Goal: Information Seeking & Learning: Find specific page/section

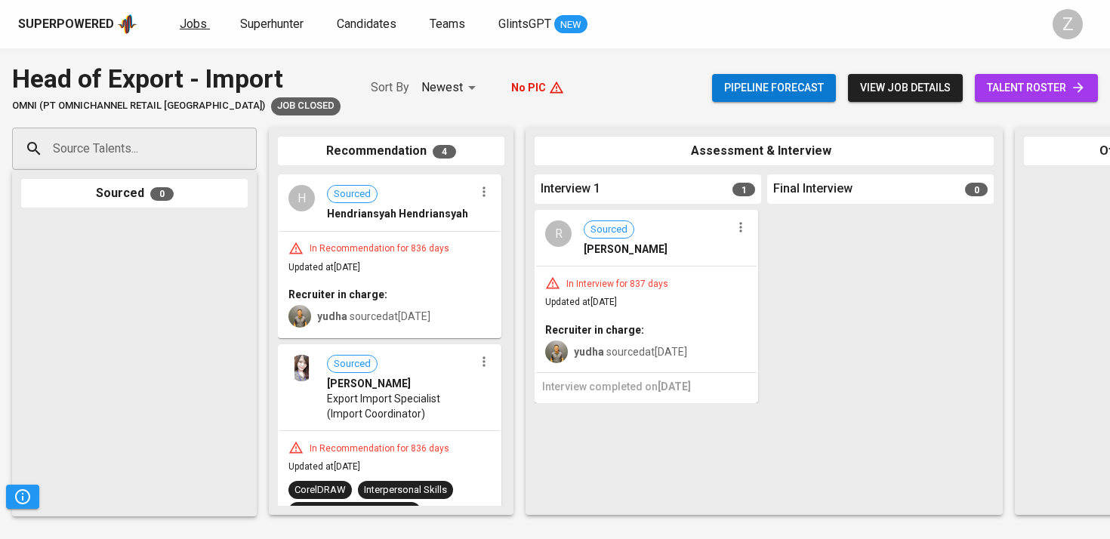
click at [192, 24] on span "Jobs" at bounding box center [193, 24] width 27 height 14
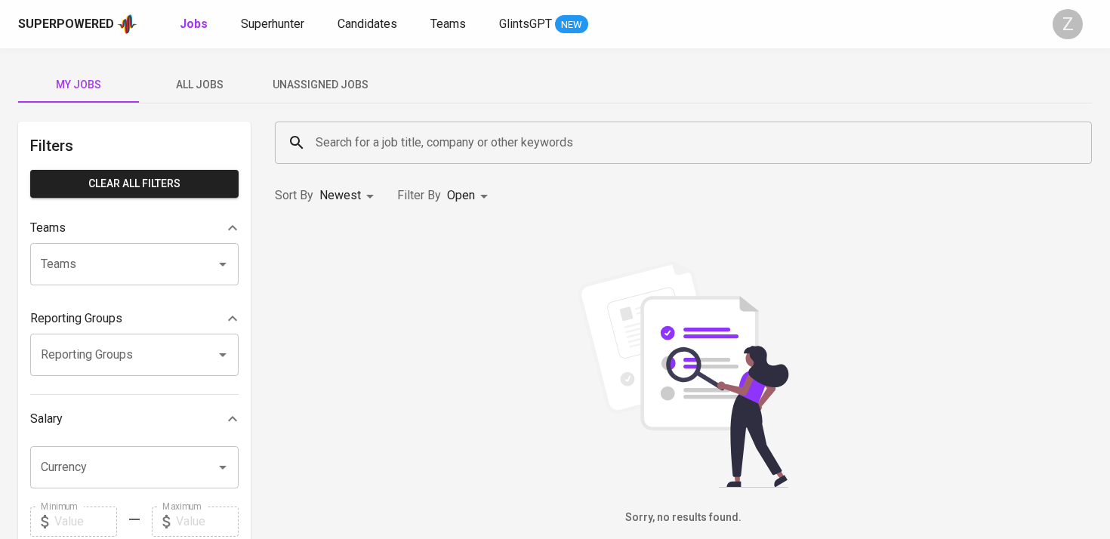
click at [188, 77] on span "All Jobs" at bounding box center [199, 85] width 103 height 19
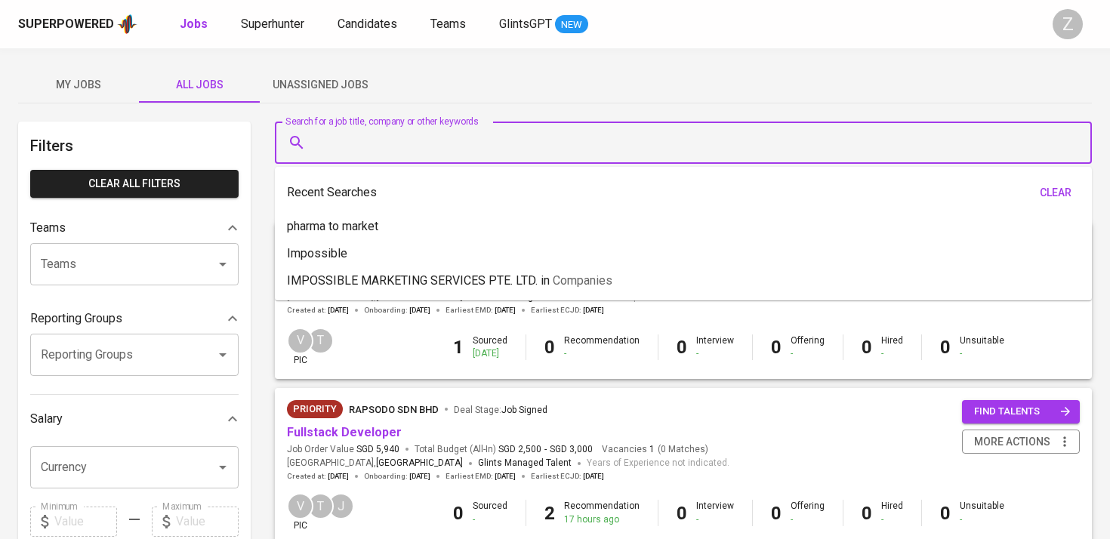
click at [418, 146] on input "Search for a job title, company or other keywords" at bounding box center [687, 142] width 751 height 29
type input "i"
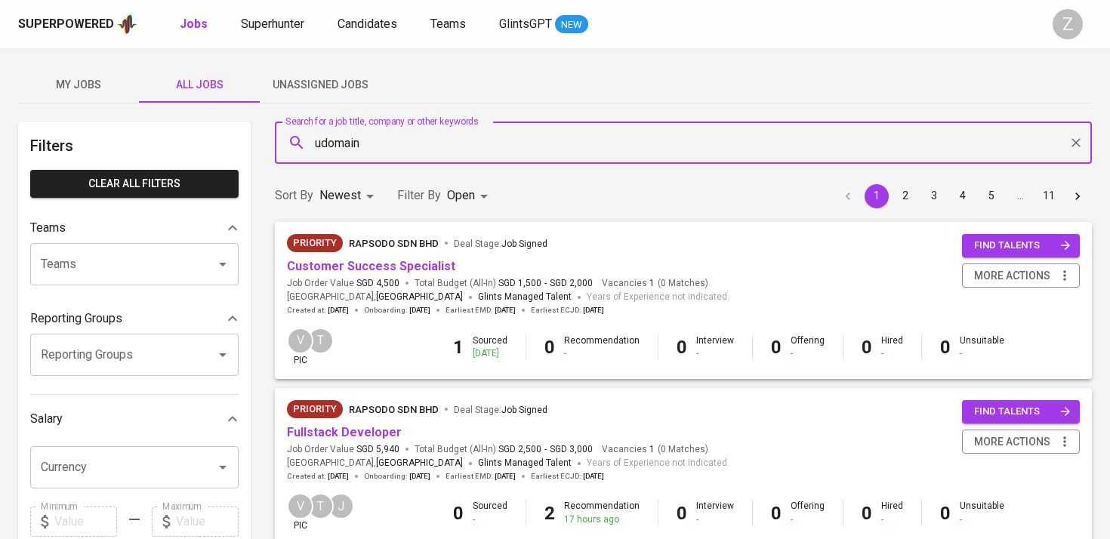
type input "udomain"
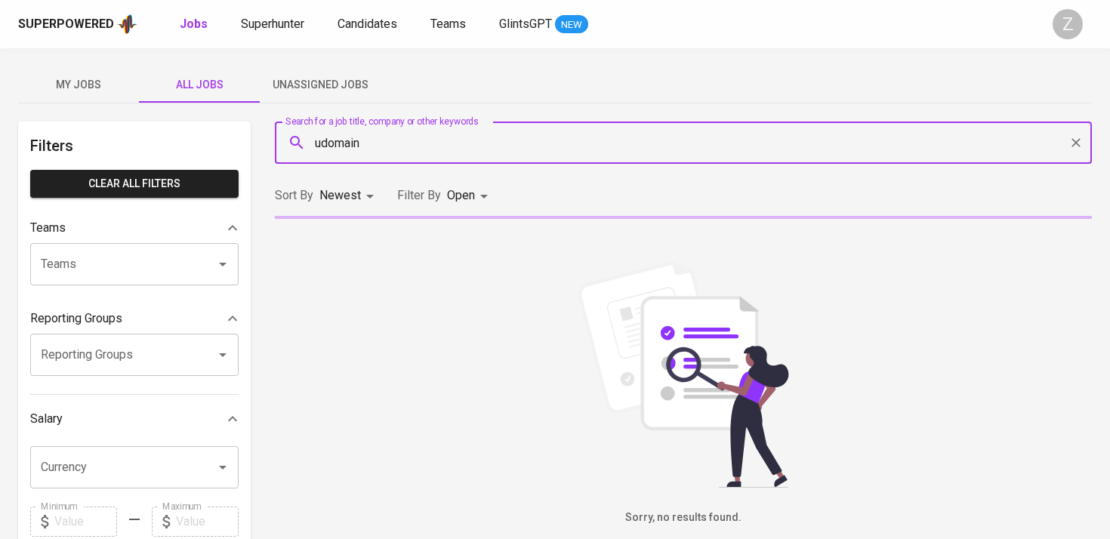
click at [468, 196] on body "Superpowered Jobs Superhunter Candidates Teams GlintsGPT NEW Z My Jobs All Jobs…" at bounding box center [555, 515] width 1110 height 1031
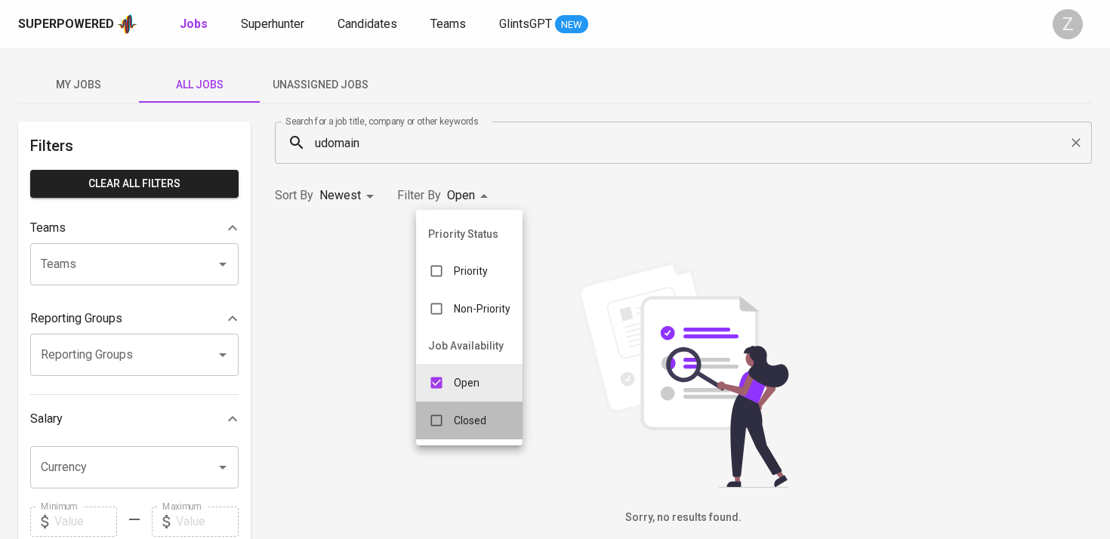
click at [492, 425] on div "Closed" at bounding box center [457, 420] width 82 height 29
type input "OPEN,CLOSE"
checkbox input "true"
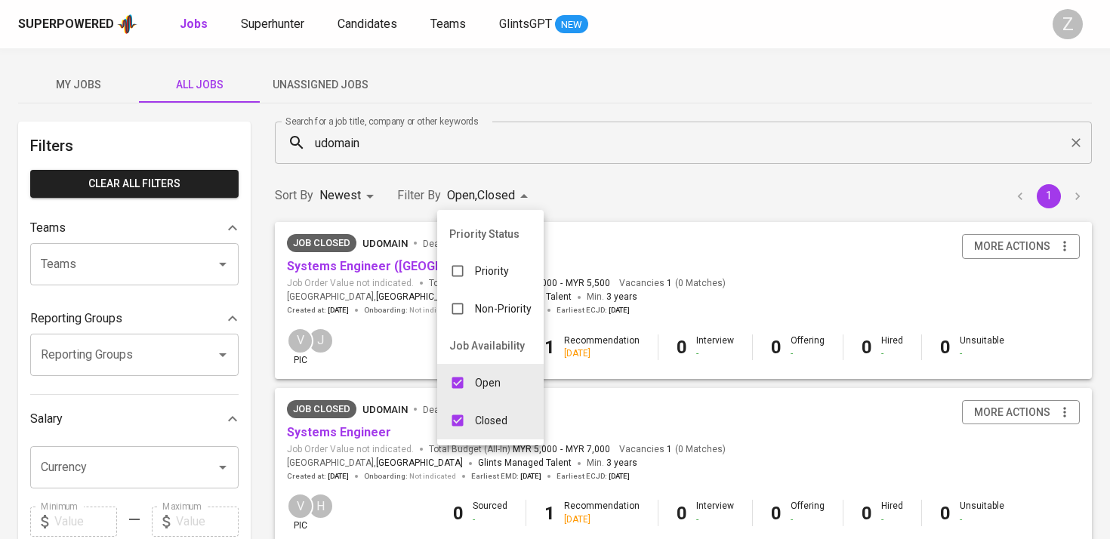
click at [492, 374] on div "Open" at bounding box center [475, 383] width 76 height 29
type input "CLOSE"
checkbox input "false"
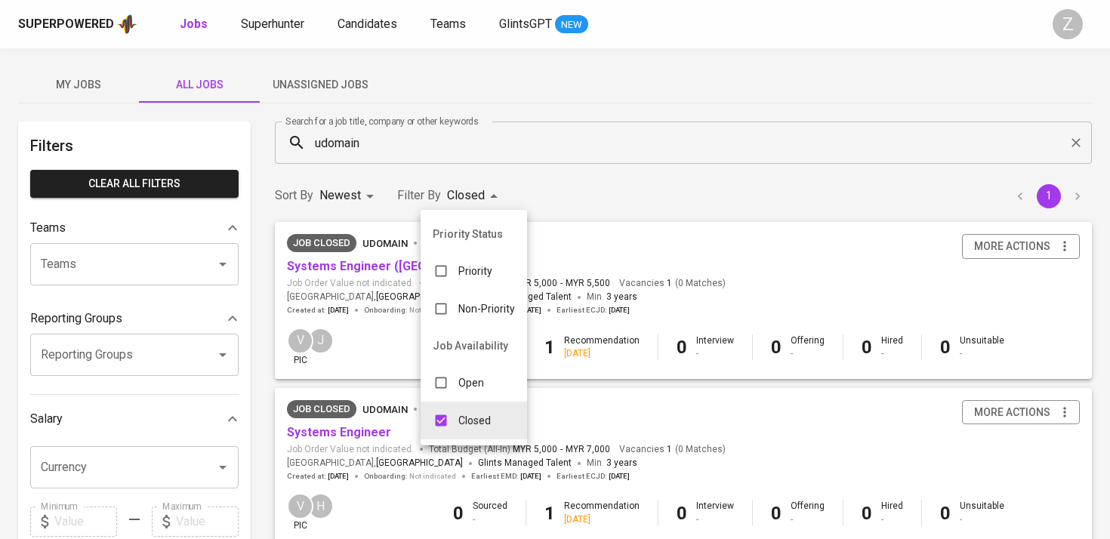
click at [571, 285] on div at bounding box center [555, 269] width 1110 height 539
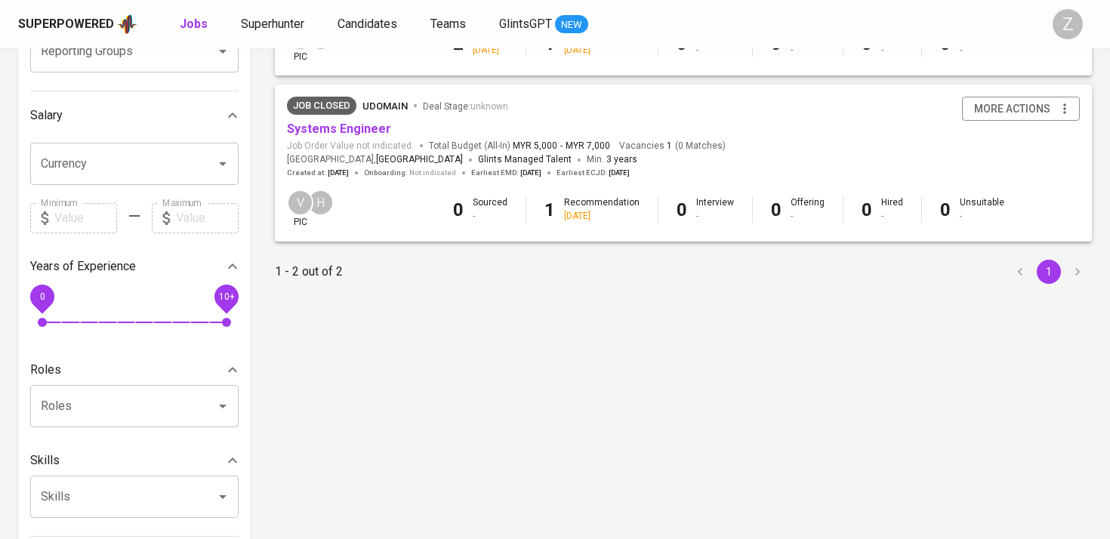
scroll to position [128, 0]
